Goal: Transaction & Acquisition: Purchase product/service

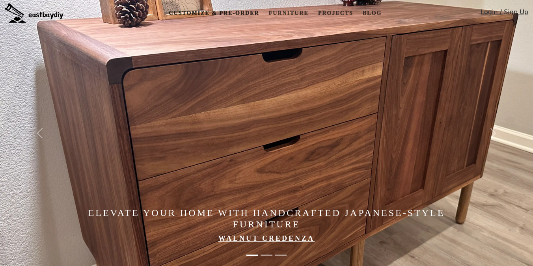
click at [233, 17] on link "Customize & Pre-order" at bounding box center [213, 13] width 97 height 15
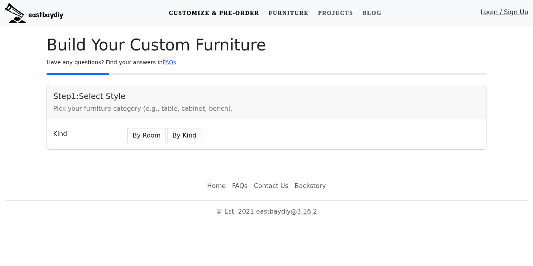
click at [279, 9] on link "Furniture" at bounding box center [288, 13] width 46 height 15
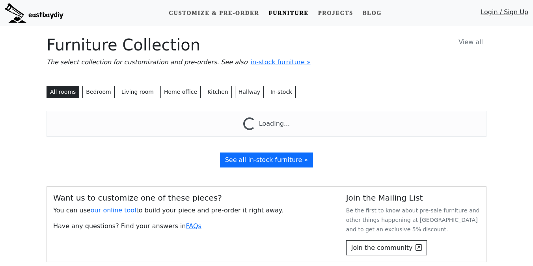
scroll to position [1, 0]
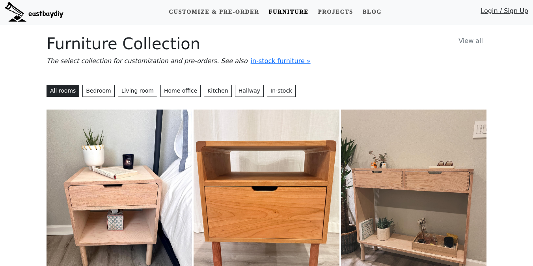
click at [213, 145] on img at bounding box center [265, 201] width 145 height 182
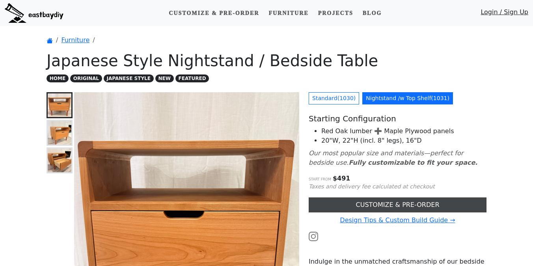
click at [312, 205] on link "CUSTOMIZE & PRE-ORDER" at bounding box center [397, 204] width 178 height 15
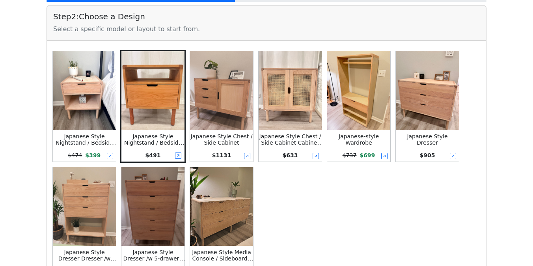
scroll to position [177, 0]
click at [345, 149] on div "$ 737 $ 699" at bounding box center [358, 154] width 63 height 13
